Goal: Transaction & Acquisition: Subscribe to service/newsletter

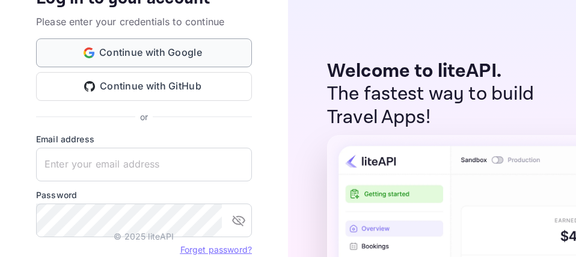
click at [180, 59] on button "Continue with Google" at bounding box center [144, 52] width 216 height 29
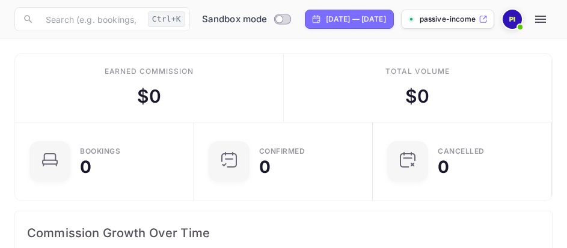
click at [522, 19] on img at bounding box center [512, 19] width 19 height 19
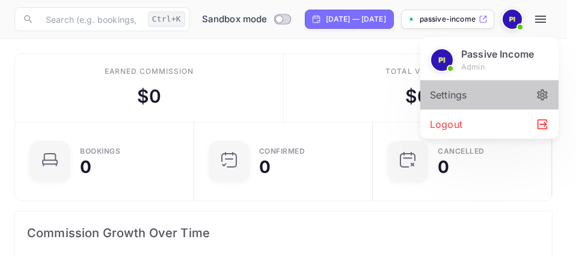
click at [545, 91] on icon at bounding box center [542, 94] width 13 height 13
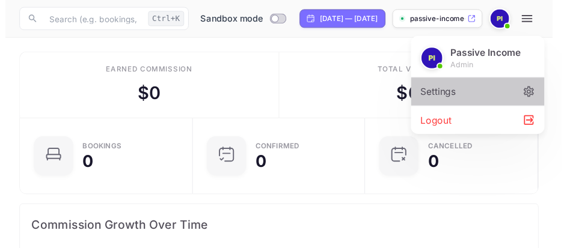
scroll to position [10, 10]
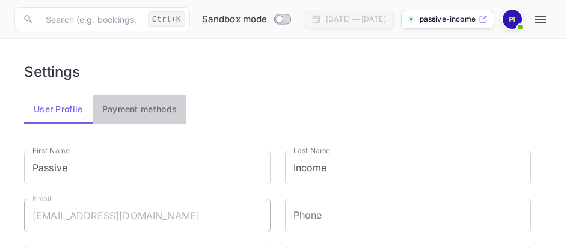
click at [146, 109] on button "Payment methods" at bounding box center [140, 109] width 94 height 29
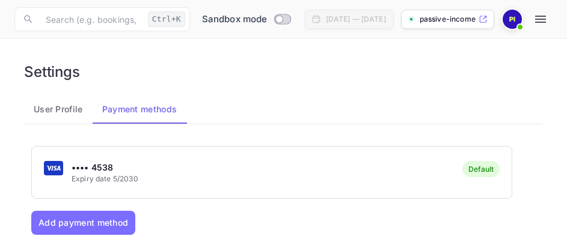
click at [73, 108] on button "User Profile" at bounding box center [58, 109] width 69 height 29
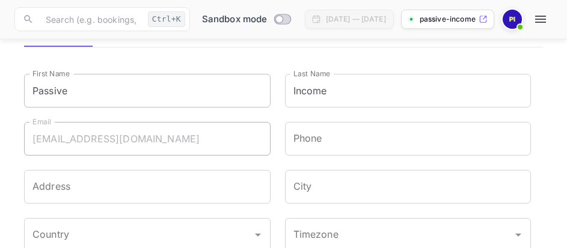
scroll to position [42, 0]
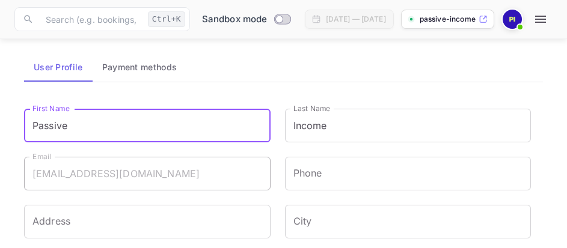
click at [184, 114] on input "Passive" at bounding box center [147, 126] width 247 height 34
type input "P"
click at [526, 22] on span at bounding box center [520, 27] width 12 height 12
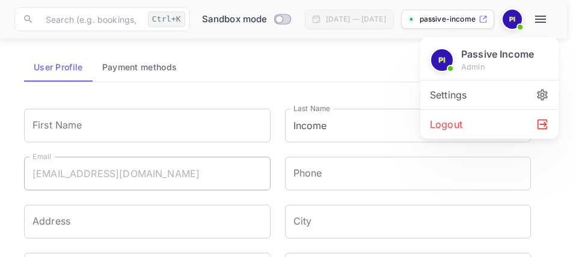
click at [513, 22] on div at bounding box center [288, 128] width 576 height 257
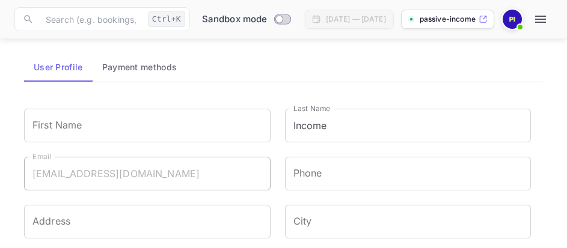
click at [488, 19] on icon at bounding box center [483, 19] width 9 height 8
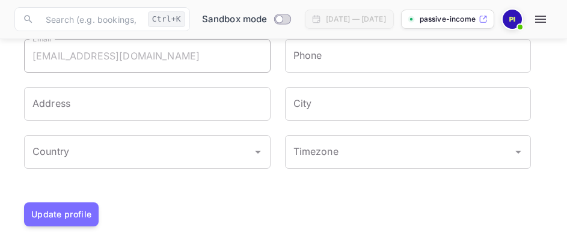
scroll to position [162, 0]
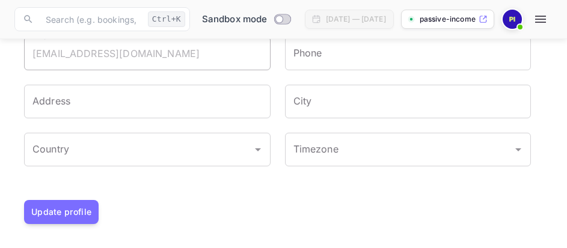
drag, startPoint x: 70, startPoint y: 209, endPoint x: 99, endPoint y: 201, distance: 29.9
click at [71, 207] on button "Update profile" at bounding box center [61, 212] width 75 height 24
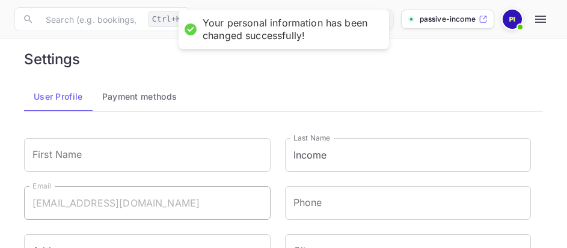
scroll to position [0, 0]
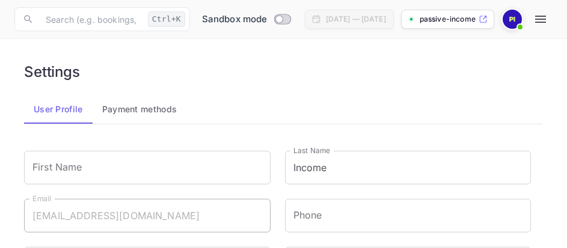
click at [526, 21] on span at bounding box center [520, 27] width 12 height 12
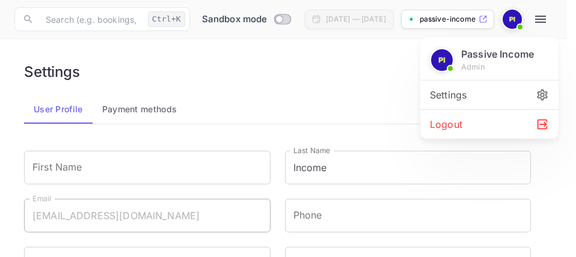
click at [488, 53] on p "Passive Income" at bounding box center [497, 54] width 73 height 14
click at [438, 59] on img at bounding box center [442, 60] width 22 height 22
click at [540, 97] on icon at bounding box center [542, 94] width 13 height 13
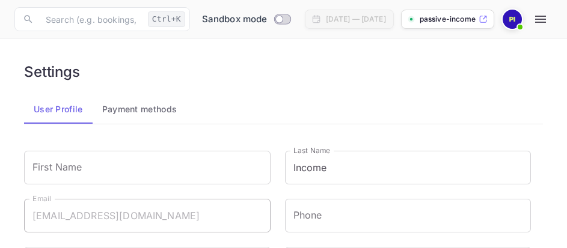
click at [144, 110] on div "Passive Income admin Settings Logout" at bounding box center [283, 124] width 567 height 248
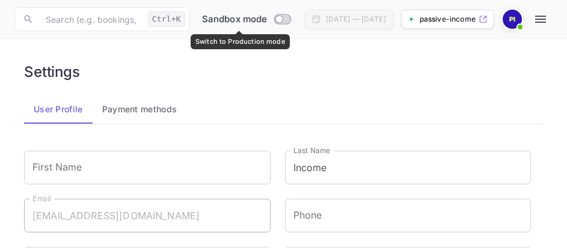
click at [274, 16] on input "Switch to Production mode" at bounding box center [279, 19] width 24 height 8
checkbox input "true"
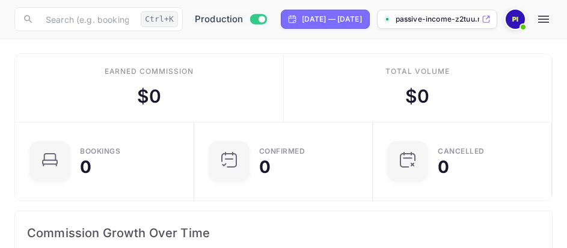
click at [529, 24] on span at bounding box center [523, 27] width 12 height 12
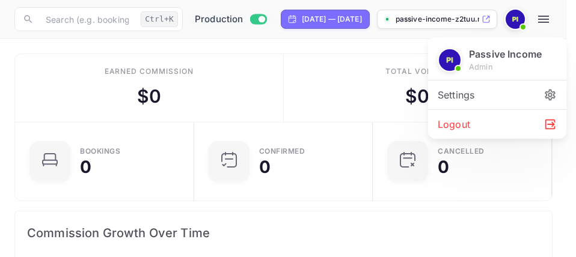
click at [507, 17] on div at bounding box center [288, 128] width 576 height 257
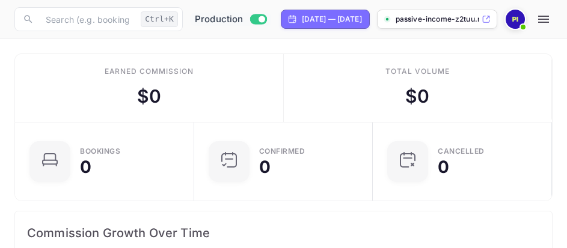
scroll to position [10, 10]
click at [491, 20] on icon at bounding box center [486, 19] width 9 height 8
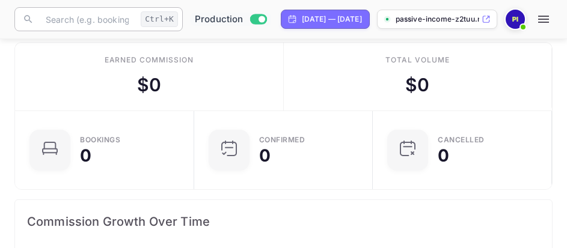
scroll to position [0, 0]
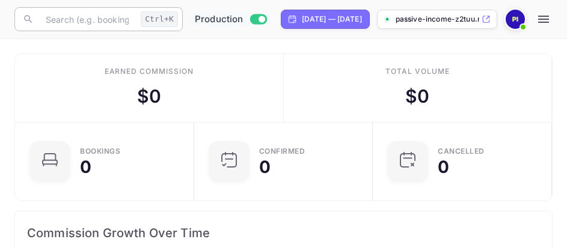
click at [94, 19] on input "text" at bounding box center [86, 19] width 97 height 24
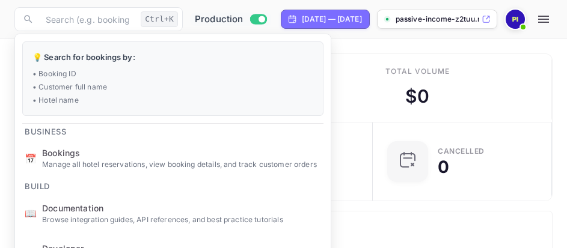
click at [313, 91] on p "• Customer full name" at bounding box center [172, 87] width 281 height 11
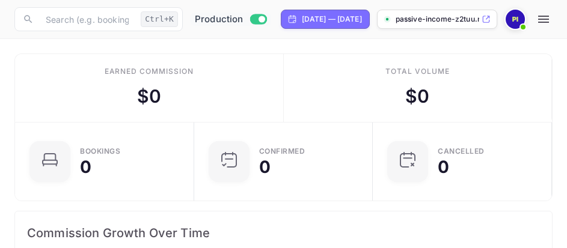
click at [140, 76] on div "Earned commission" at bounding box center [149, 71] width 89 height 11
click at [127, 22] on input "text" at bounding box center [86, 19] width 97 height 24
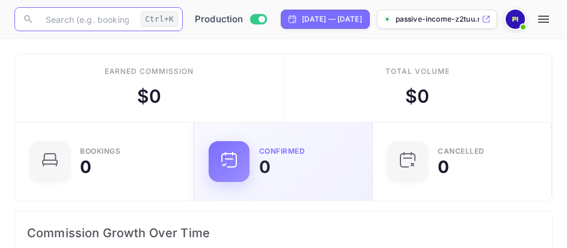
drag, startPoint x: 336, startPoint y: 174, endPoint x: 330, endPoint y: 188, distance: 14.5
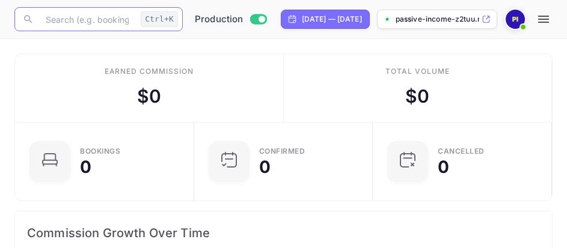
click at [91, 18] on input "text" at bounding box center [86, 19] width 97 height 24
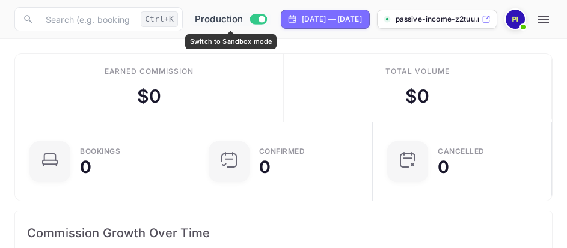
click at [256, 19] on input "Switch to Sandbox mode" at bounding box center [262, 19] width 24 height 8
checkbox input "false"
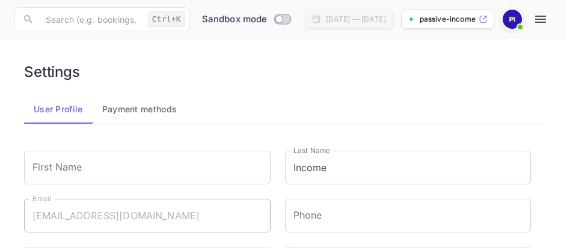
click at [526, 26] on span at bounding box center [520, 27] width 12 height 12
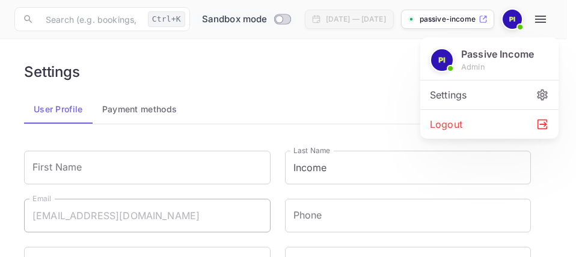
click at [481, 126] on div "Logout" at bounding box center [489, 124] width 138 height 29
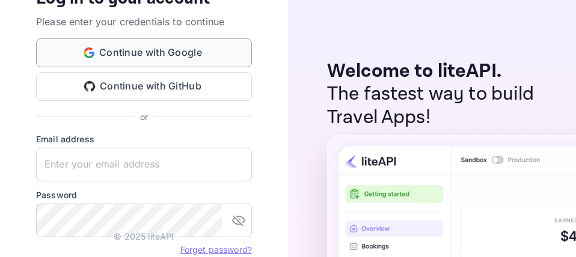
click at [159, 57] on button "Continue with Google" at bounding box center [144, 52] width 216 height 29
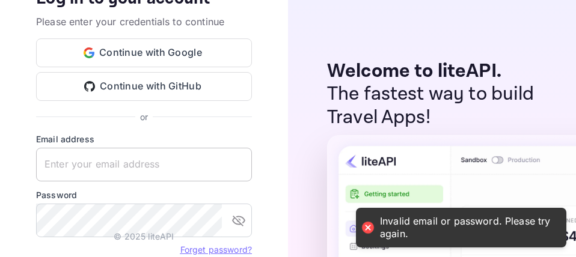
click at [117, 167] on input "text" at bounding box center [144, 165] width 216 height 34
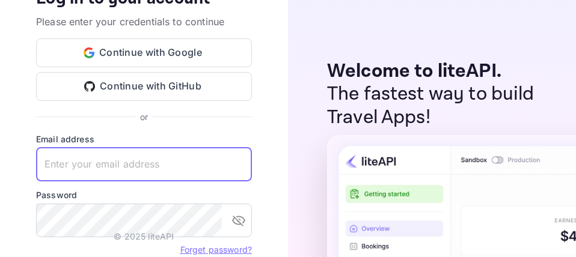
click at [95, 171] on input "text" at bounding box center [144, 165] width 216 height 34
click at [157, 170] on input "text" at bounding box center [144, 165] width 216 height 34
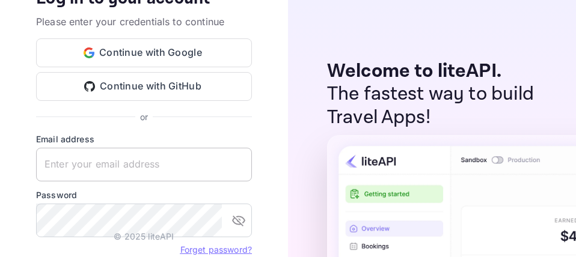
drag, startPoint x: 156, startPoint y: 170, endPoint x: 79, endPoint y: 148, distance: 80.5
click at [79, 146] on div "Email address ​" at bounding box center [144, 157] width 216 height 49
click at [76, 162] on input "text" at bounding box center [144, 165] width 216 height 34
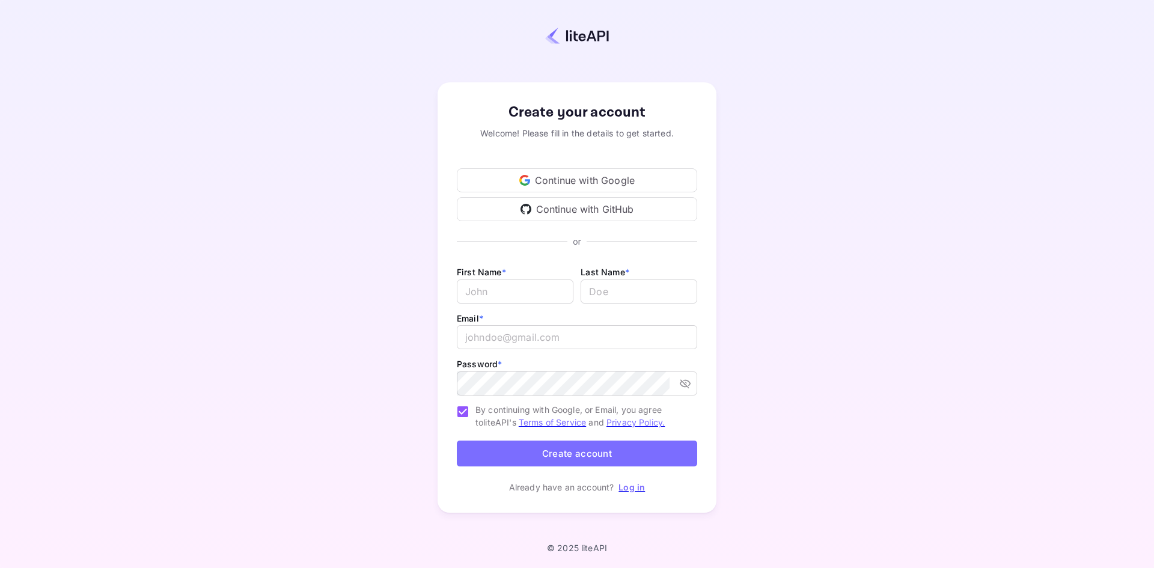
click at [555, 210] on div "Continue with GitHub" at bounding box center [577, 209] width 241 height 24
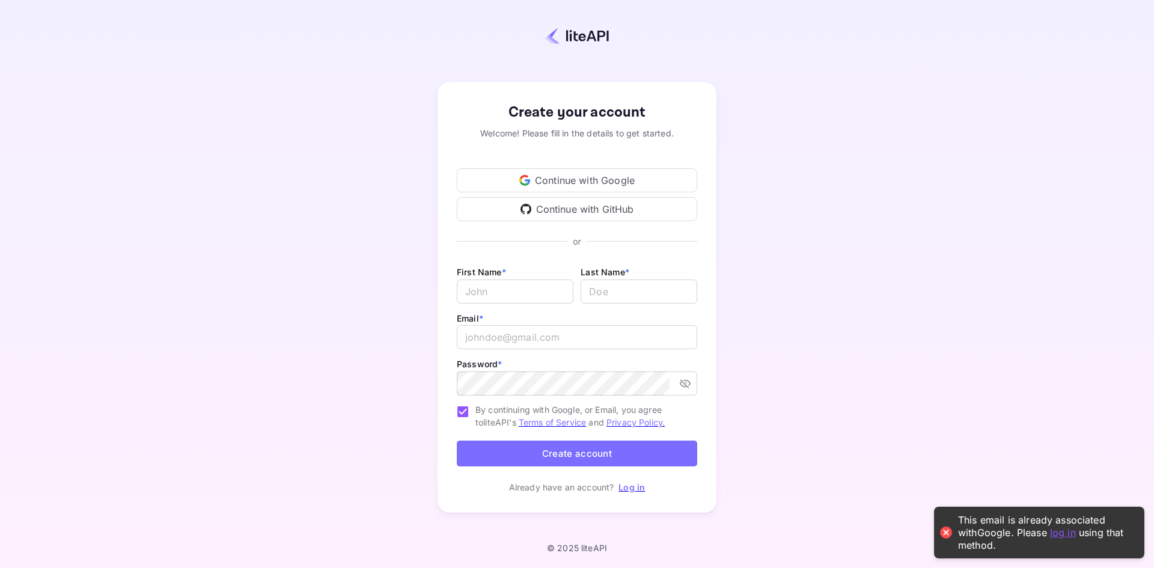
click at [1050, 536] on link "log in" at bounding box center [1063, 532] width 26 height 12
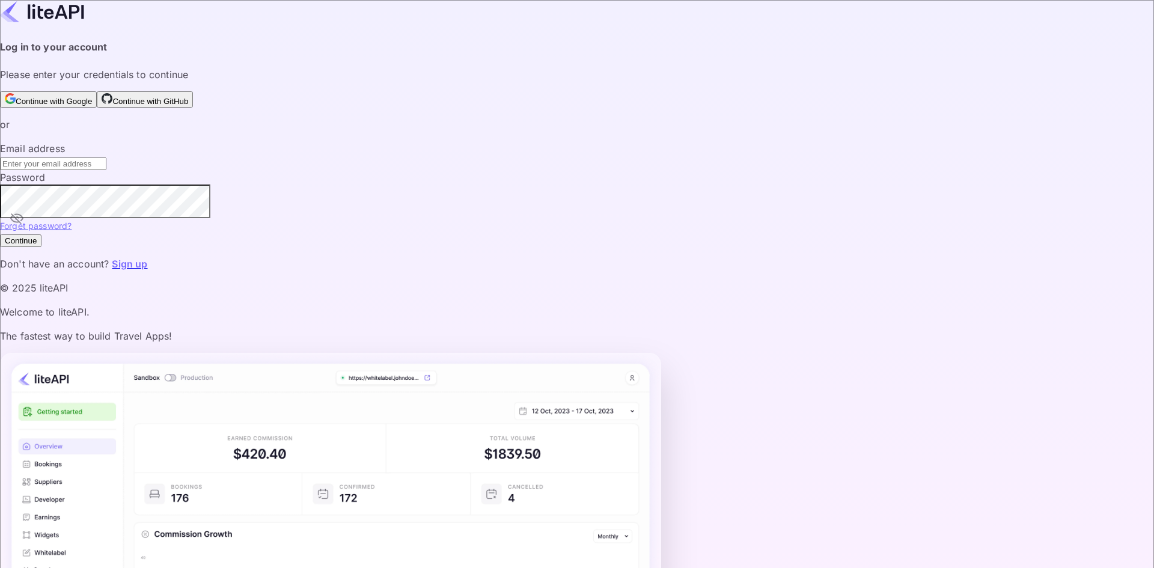
click at [97, 108] on button "Continue with Google" at bounding box center [48, 99] width 97 height 16
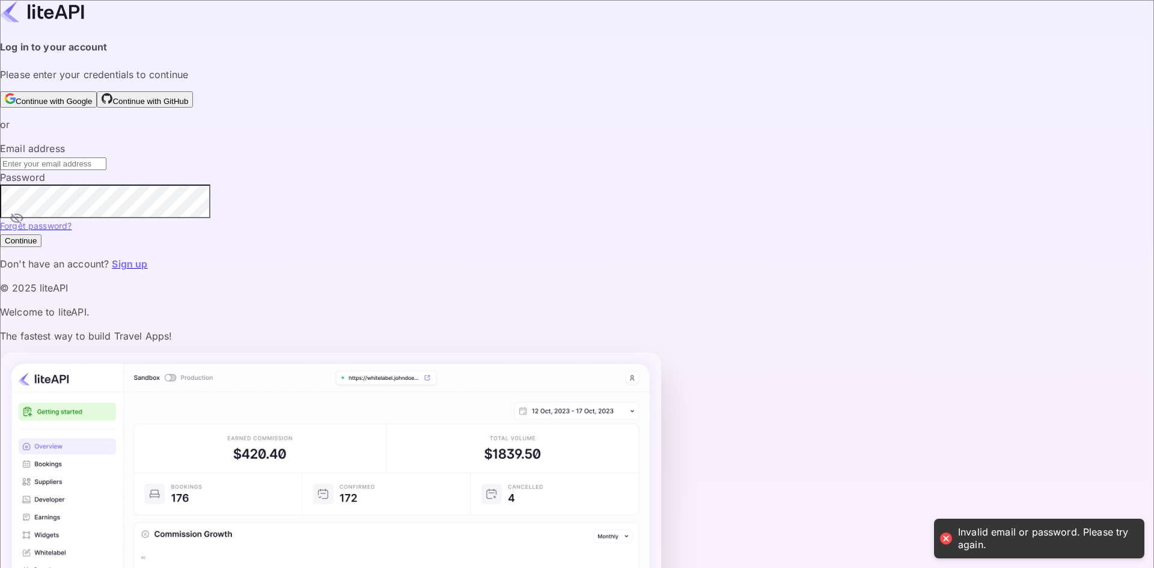
click at [106, 170] on input "text" at bounding box center [53, 164] width 106 height 13
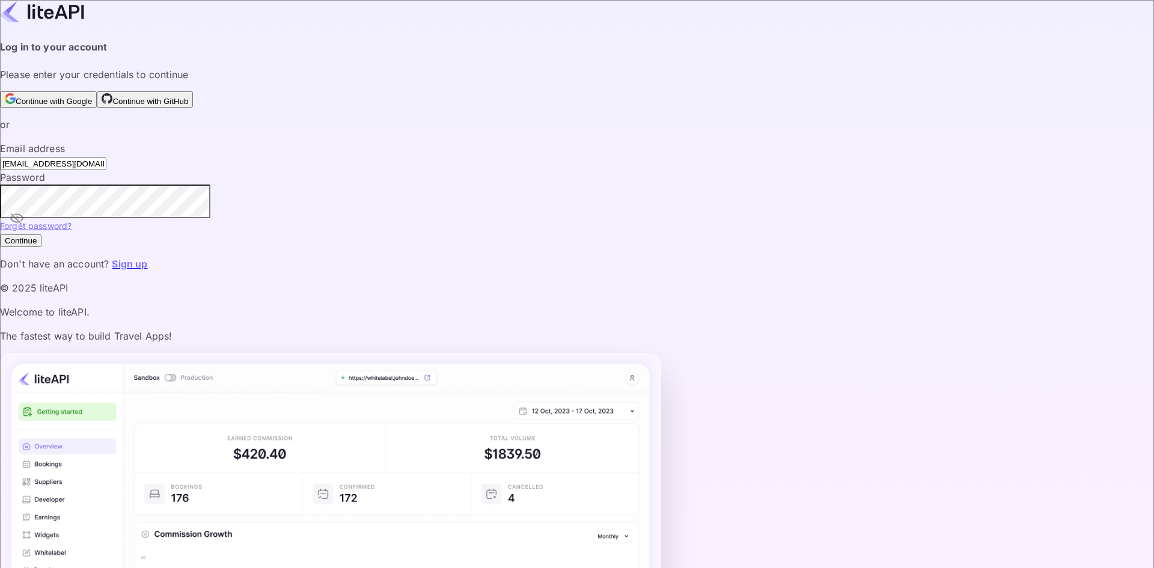
type input "freshwaterbruce2@gmail.com"
click at [0, 234] on button "Continue" at bounding box center [20, 240] width 41 height 13
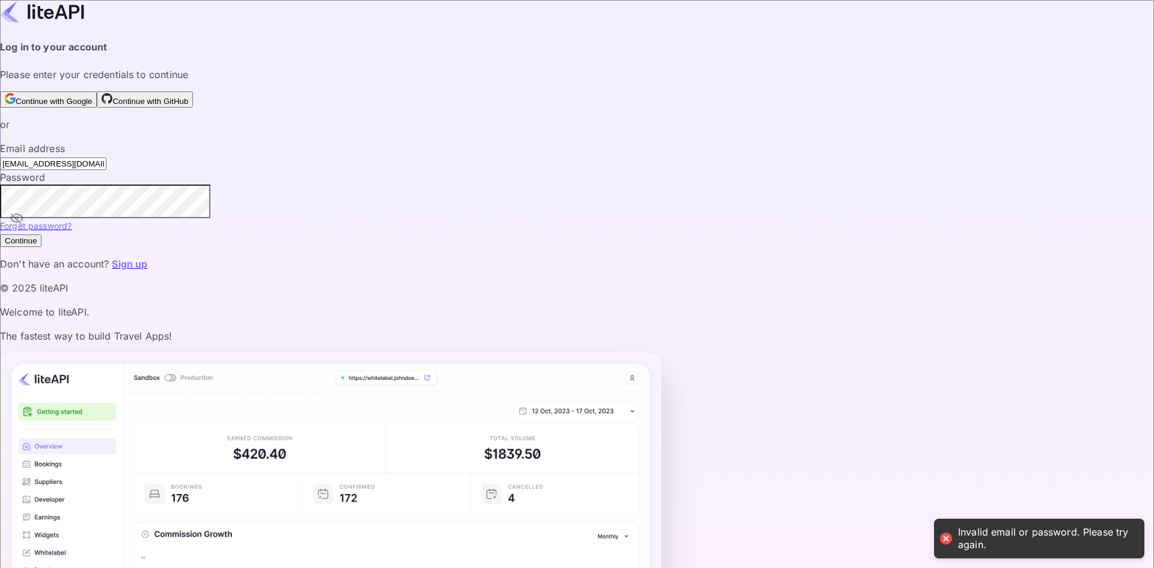
click at [348, 295] on div "Your account has been created successfully, a confirmation link has been sent t…" at bounding box center [577, 147] width 1154 height 295
click at [147, 270] on link "Sign up" at bounding box center [129, 264] width 35 height 12
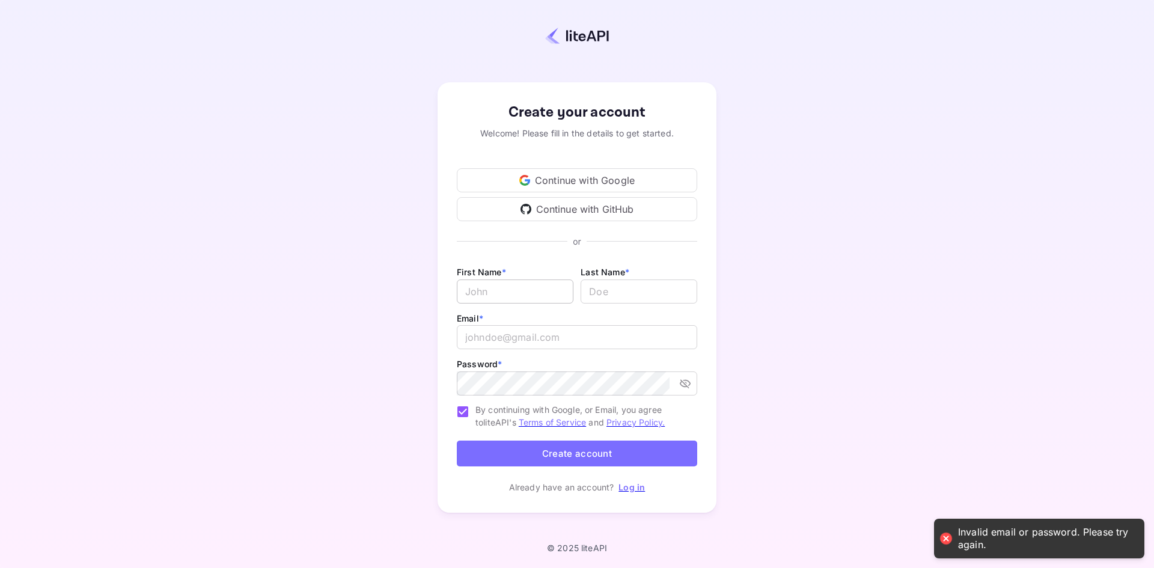
click at [511, 290] on input "Email *" at bounding box center [515, 292] width 117 height 24
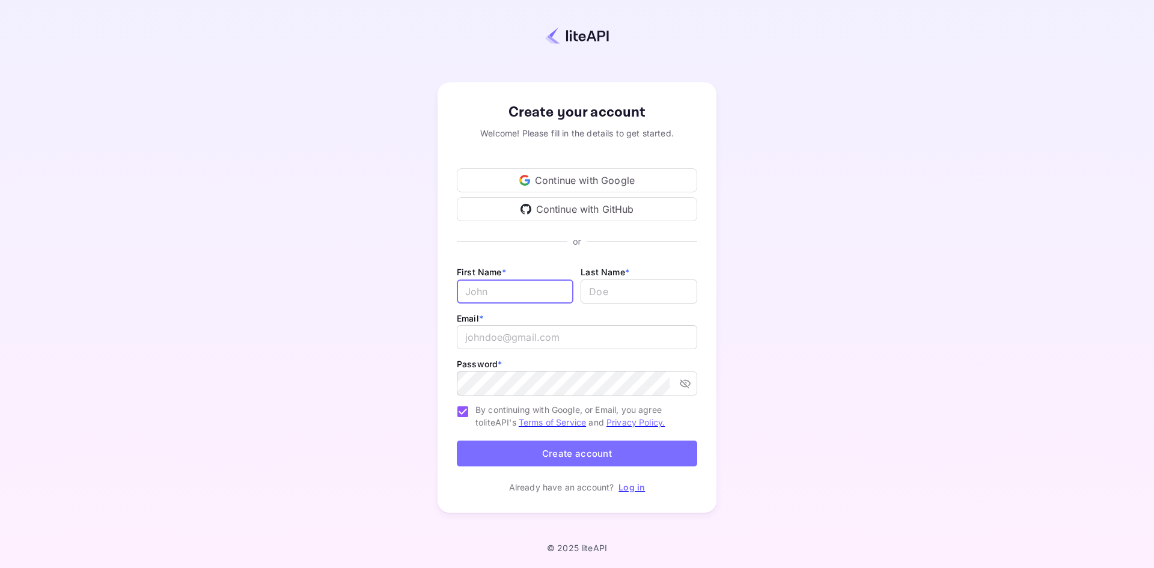
type input "Bruce"
type input "Freshwater"
drag, startPoint x: 605, startPoint y: 337, endPoint x: 557, endPoint y: 335, distance: 48.1
click at [557, 335] on input "freshwaterbruce@icloud.com" at bounding box center [577, 337] width 241 height 24
type input "freshwaterbruce2@outlook.com"
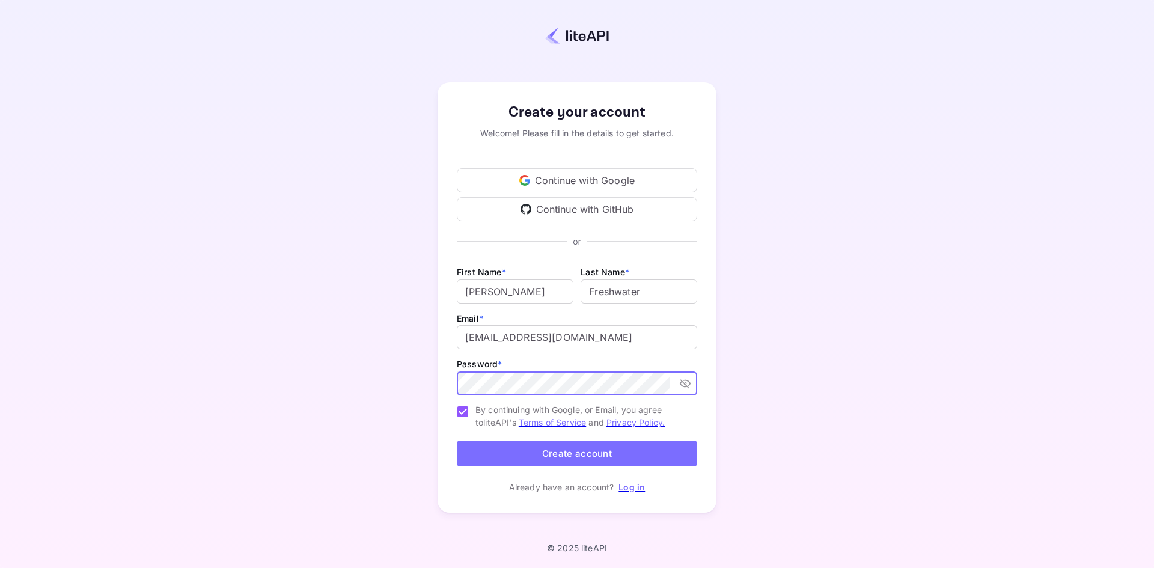
click at [457, 441] on button "Create account" at bounding box center [577, 454] width 241 height 26
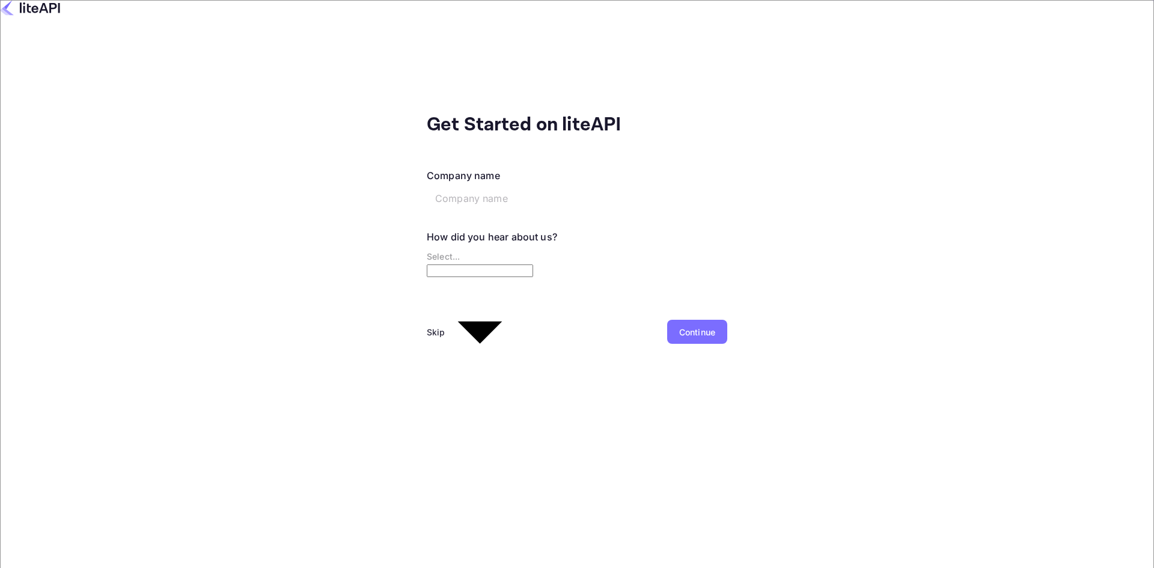
click at [427, 187] on input "text" at bounding box center [519, 198] width 184 height 24
click at [427, 193] on input "text" at bounding box center [519, 198] width 184 height 24
type input "B"
type input "Vibe hotel bookings"
click at [679, 326] on div "Continue" at bounding box center [697, 332] width 36 height 13
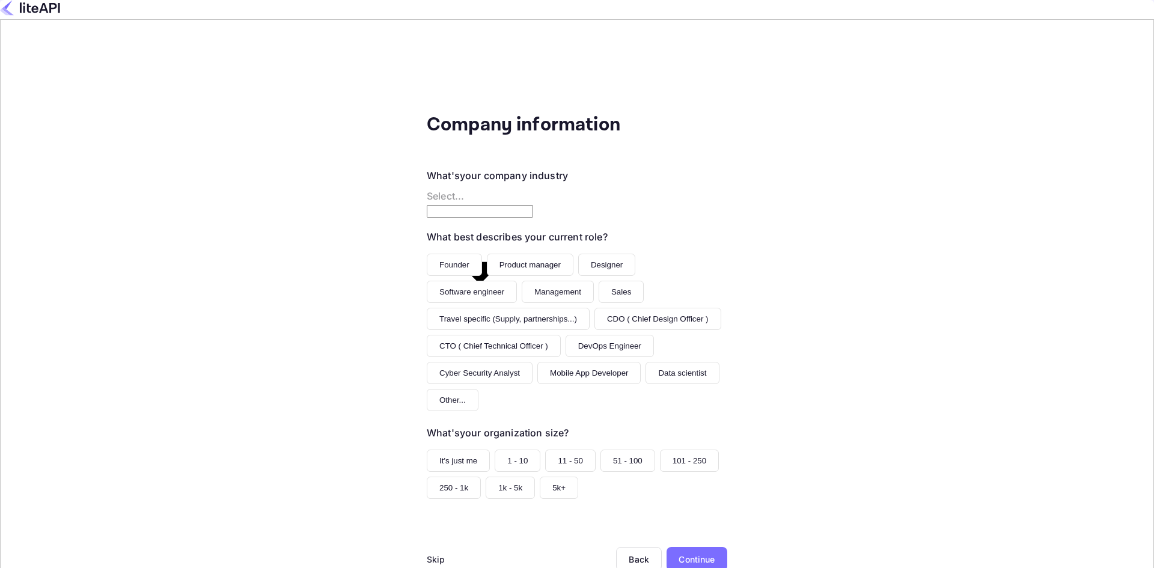
click at [679, 553] on div "Continue" at bounding box center [697, 559] width 36 height 13
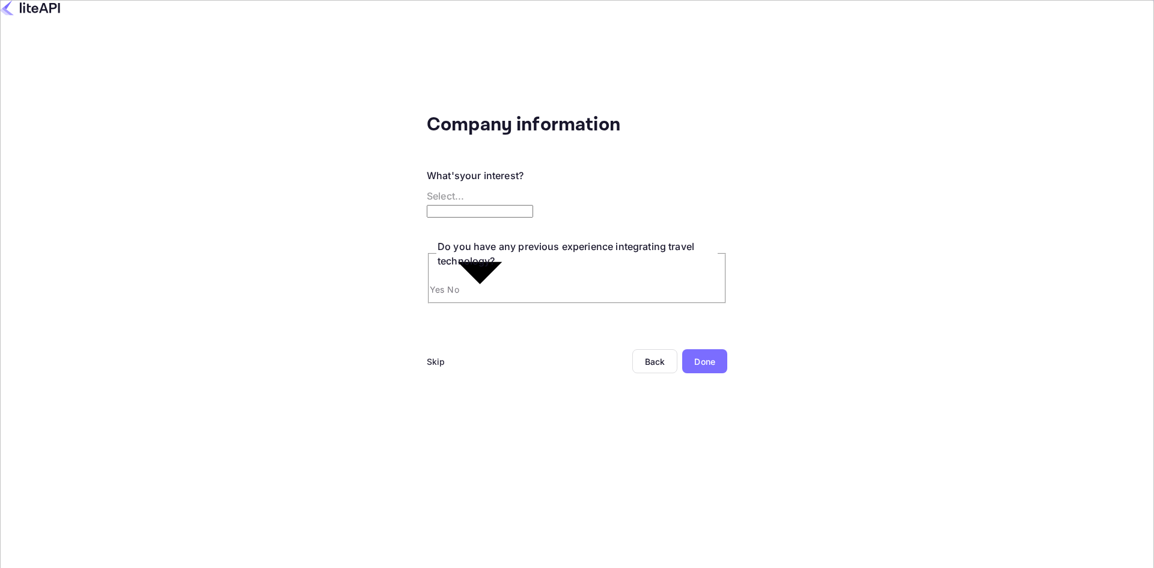
click at [269, 272] on input "Yes" at bounding box center [577, 305] width 1154 height 611
radio input "true"
click at [694, 424] on div "Done" at bounding box center [704, 430] width 21 height 13
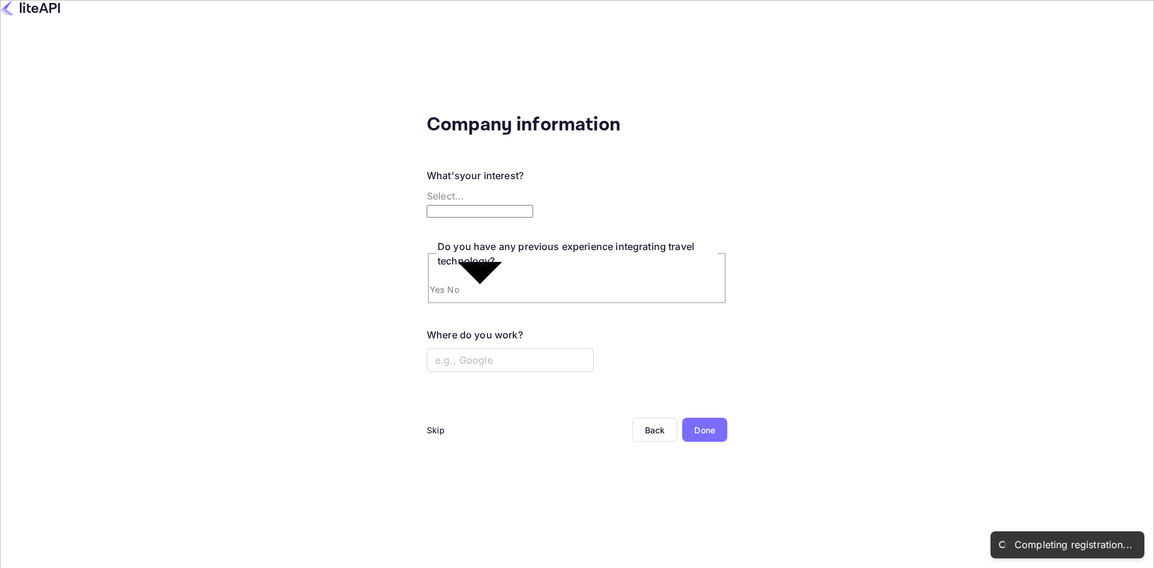
click at [427, 424] on div "Skip" at bounding box center [436, 430] width 19 height 13
click at [682, 418] on div "Done" at bounding box center [704, 430] width 45 height 24
